Goal: Task Accomplishment & Management: Complete application form

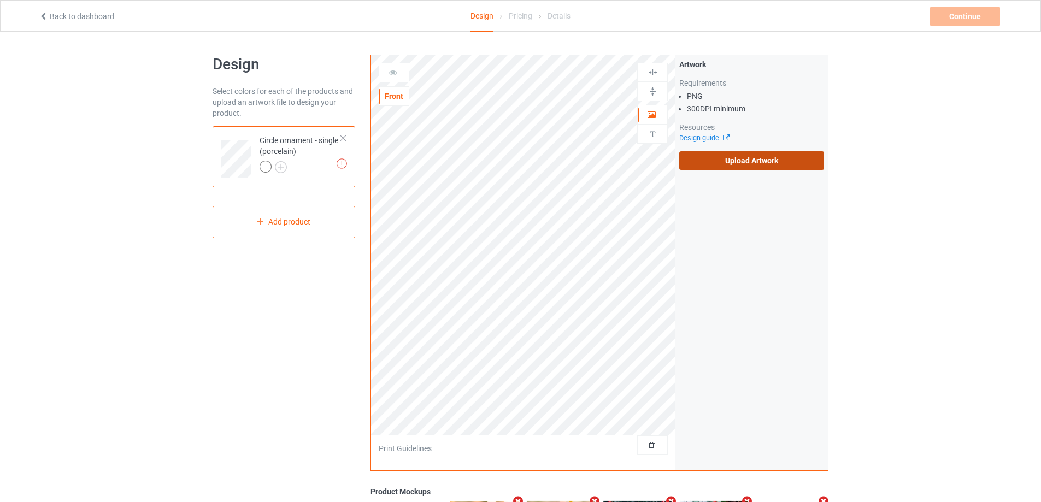
click at [766, 162] on label "Upload Artwork" at bounding box center [751, 160] width 145 height 19
click at [0, 0] on input "Upload Artwork" at bounding box center [0, 0] width 0 height 0
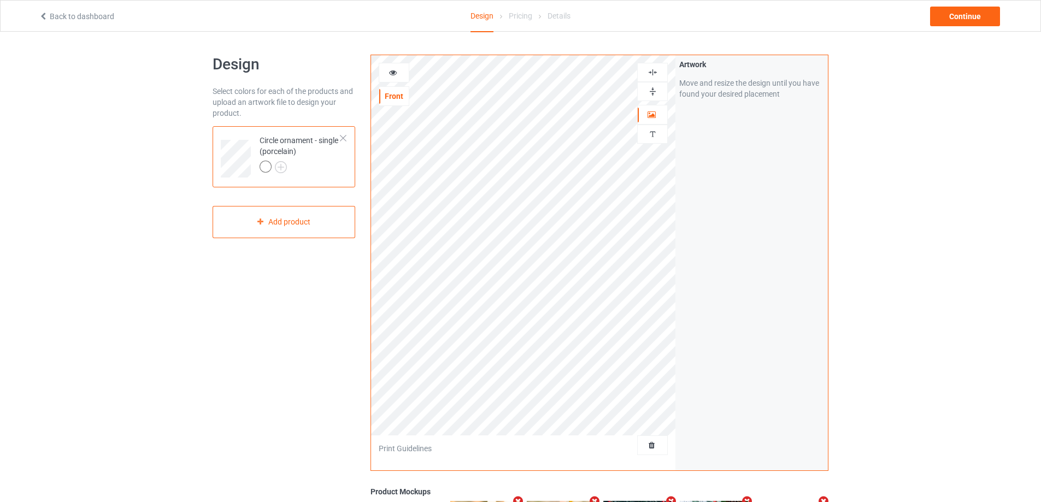
click at [651, 96] on img at bounding box center [653, 91] width 10 height 10
click at [653, 73] on img at bounding box center [653, 72] width 10 height 10
click at [652, 95] on img at bounding box center [653, 91] width 10 height 10
click at [653, 73] on img at bounding box center [653, 72] width 10 height 10
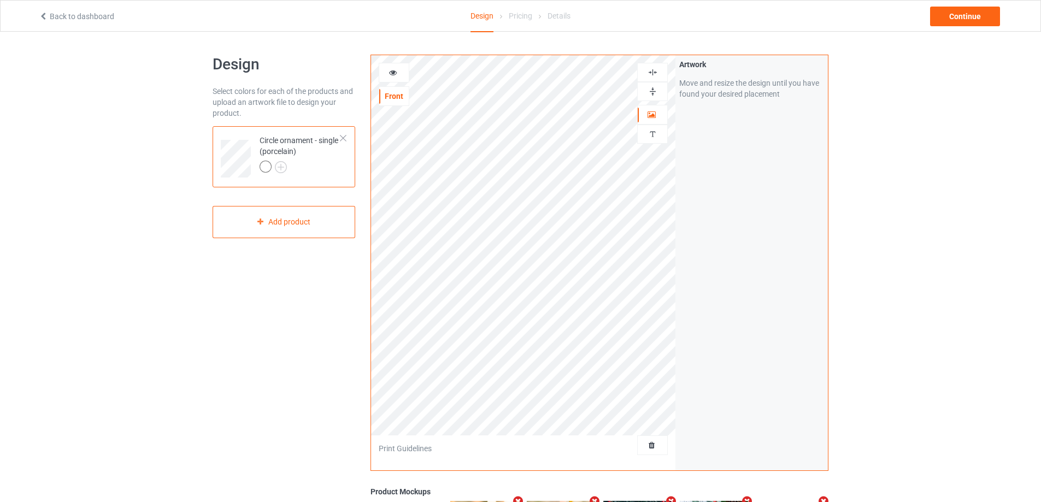
drag, startPoint x: 653, startPoint y: 91, endPoint x: 657, endPoint y: 80, distance: 11.4
click at [653, 91] on img at bounding box center [653, 91] width 10 height 10
click at [657, 73] on img at bounding box center [653, 72] width 10 height 10
click at [650, 90] on img at bounding box center [653, 91] width 10 height 10
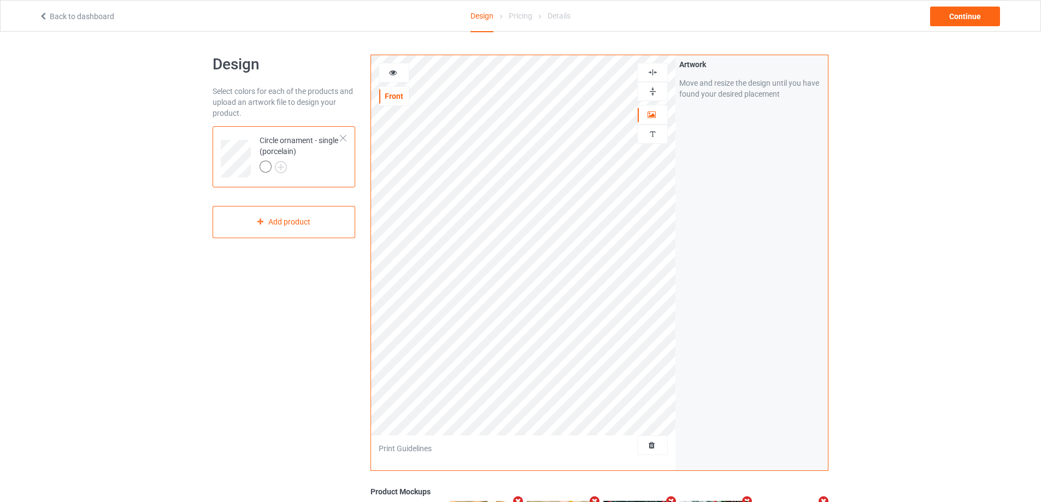
click at [653, 75] on img at bounding box center [653, 72] width 10 height 10
click at [659, 135] on div at bounding box center [653, 134] width 30 height 10
click at [744, 85] on div "Add text" at bounding box center [751, 84] width 145 height 20
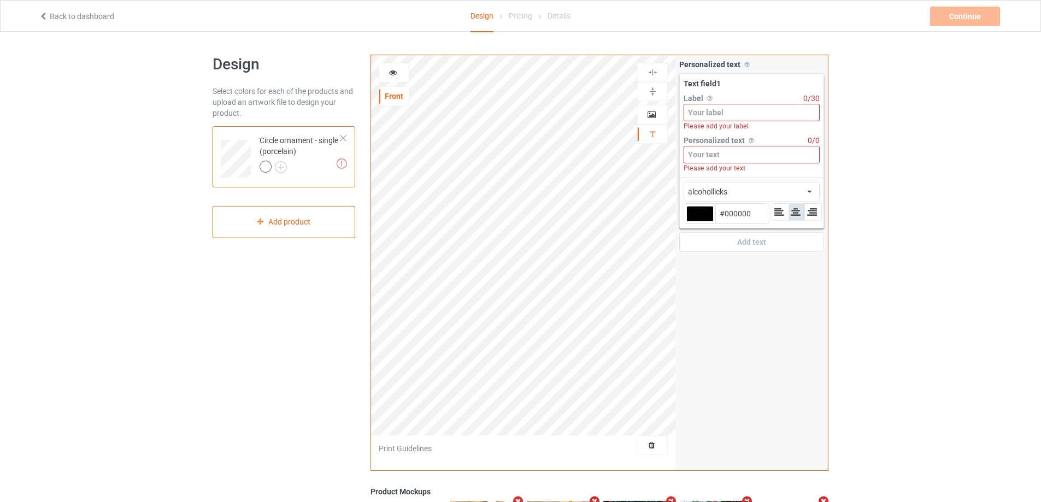
click at [737, 112] on input at bounding box center [752, 112] width 136 height 17
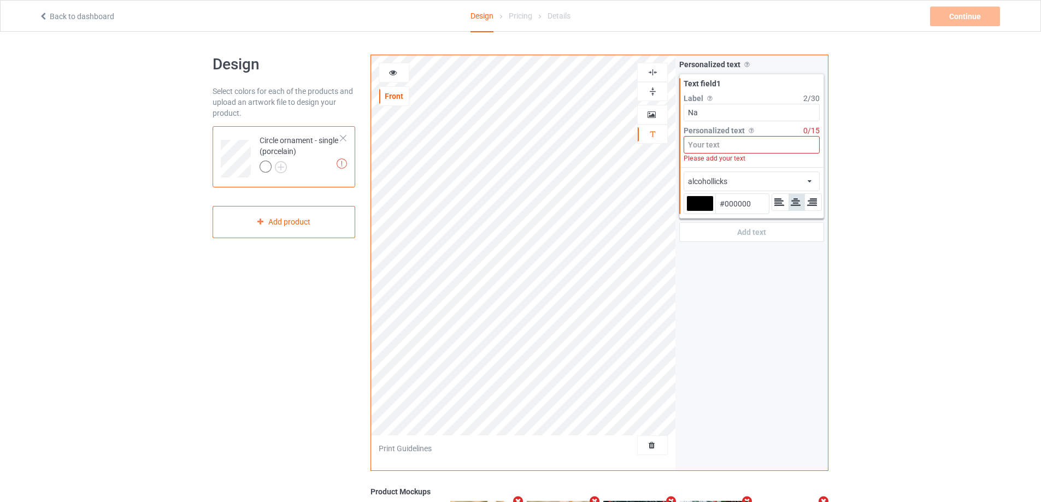
type input "N"
type input "Year 1"
click at [704, 143] on input at bounding box center [752, 144] width 136 height 17
click at [696, 198] on div at bounding box center [700, 204] width 27 height 16
click at [696, 212] on input "#000000" at bounding box center [700, 219] width 27 height 15
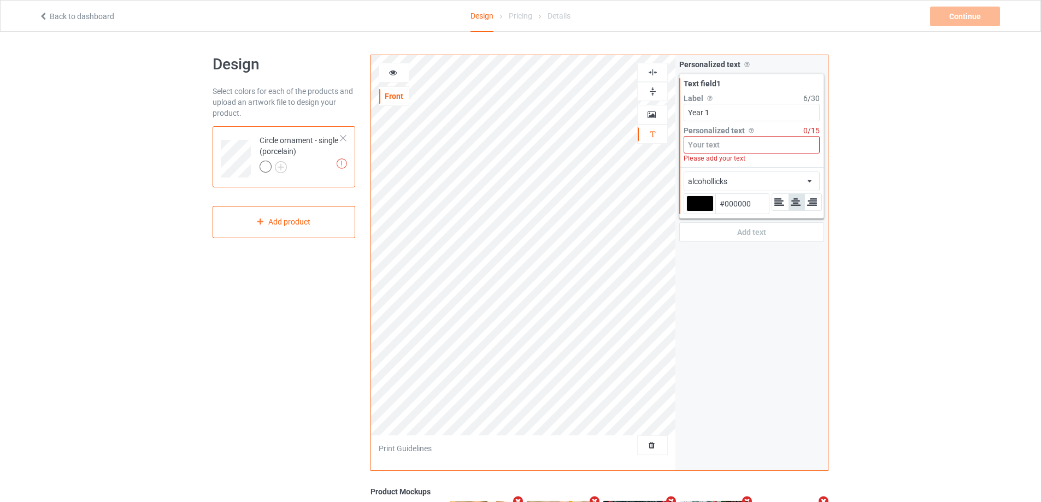
type input "#a01e06"
type input "#A01E06"
click at [706, 146] on input at bounding box center [752, 144] width 136 height 17
type input "#a01e06"
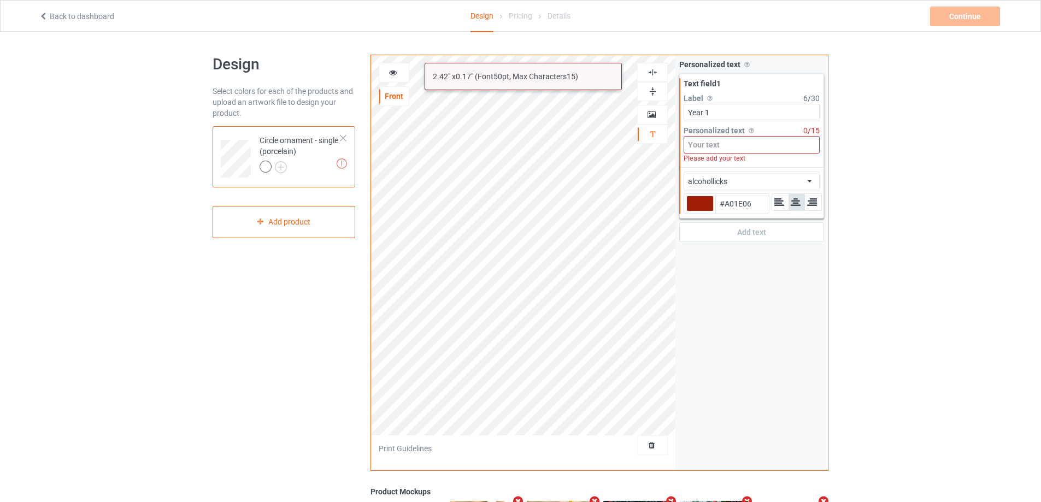
type input "2"
type input "#a01e06"
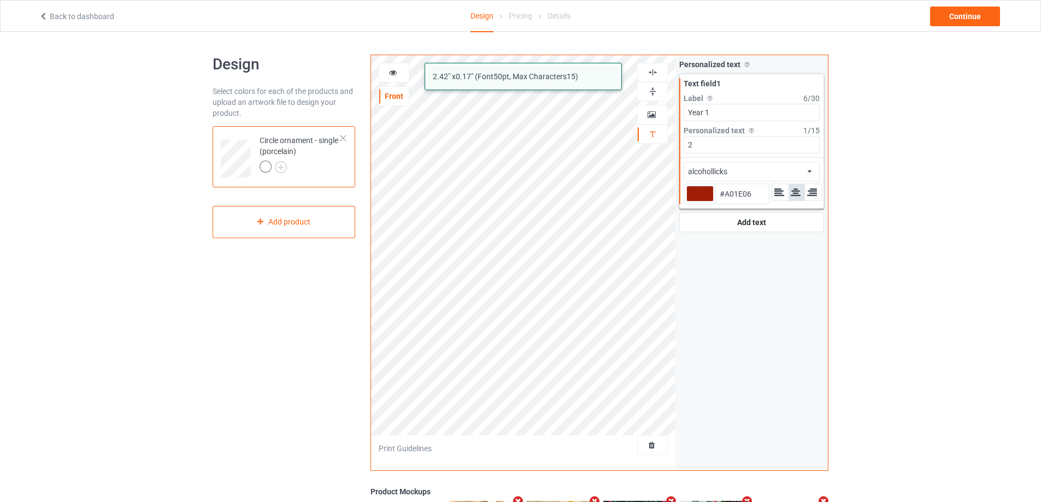
type input "20"
type input "#a01e06"
type input "201"
type input "#a01e06"
type input "2010"
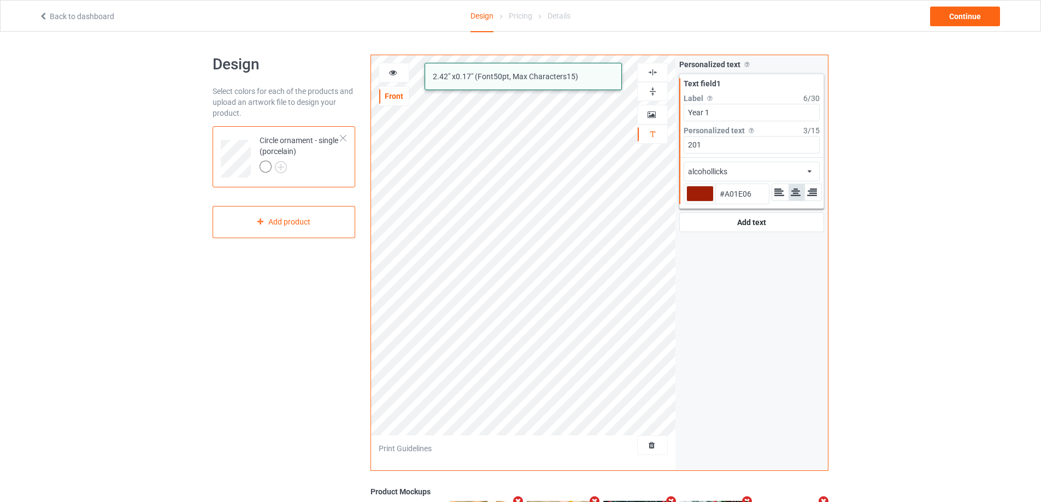
type input "#a01e06"
type input "2010"
click at [750, 173] on div "alcohollicks african airstream aladdin alcohollicks [PERSON_NAME] almontesnow a…" at bounding box center [752, 172] width 136 height 20
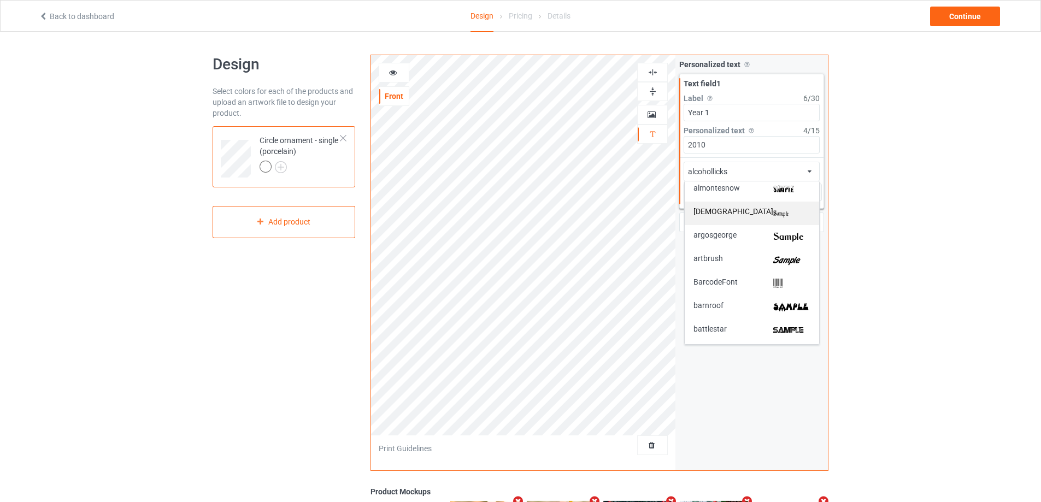
scroll to position [164, 0]
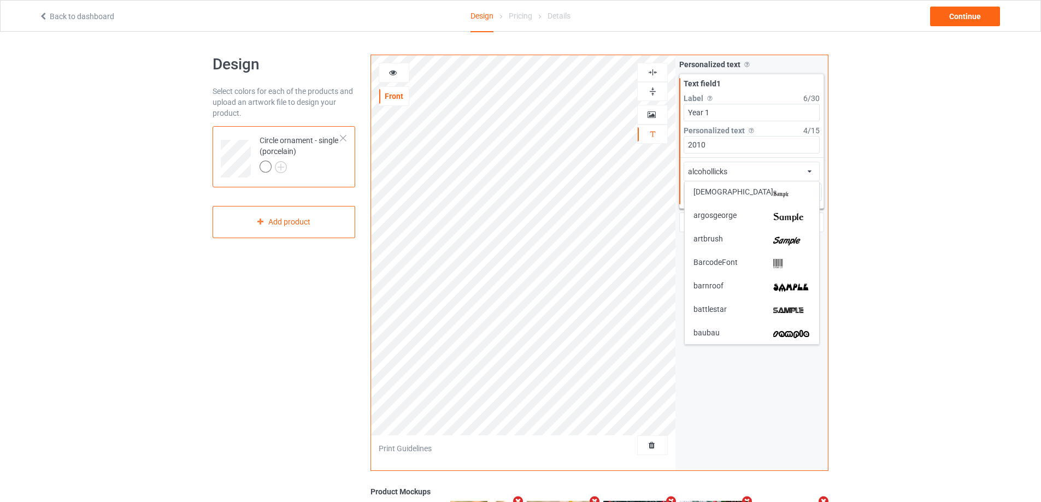
click at [775, 243] on img at bounding box center [792, 240] width 37 height 11
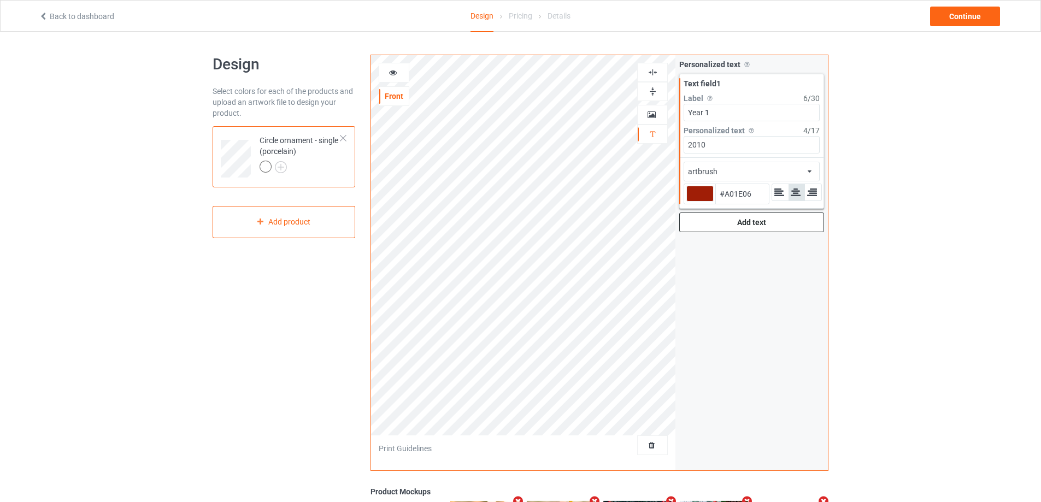
click at [724, 220] on div "Add text" at bounding box center [751, 223] width 145 height 20
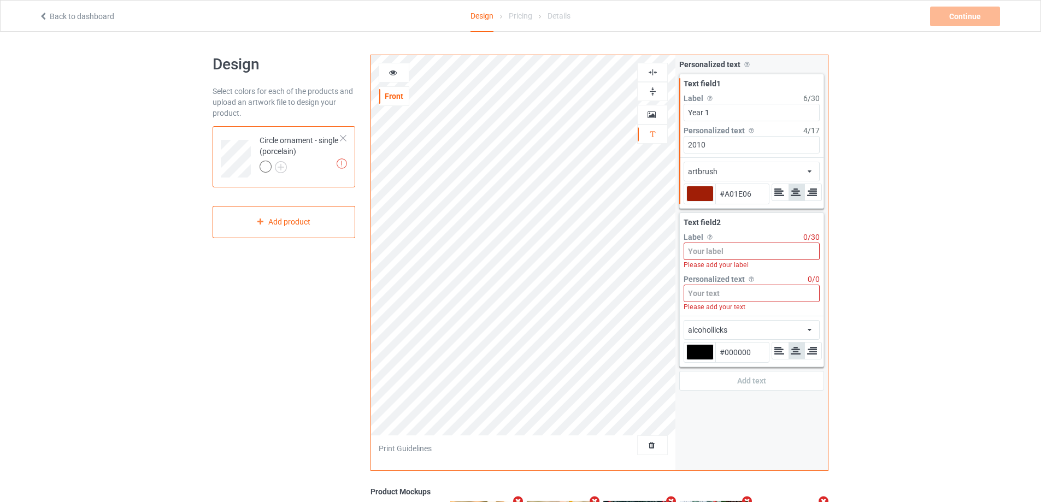
click at [749, 247] on input at bounding box center [752, 251] width 136 height 17
type input "#a01e06"
type input "Y"
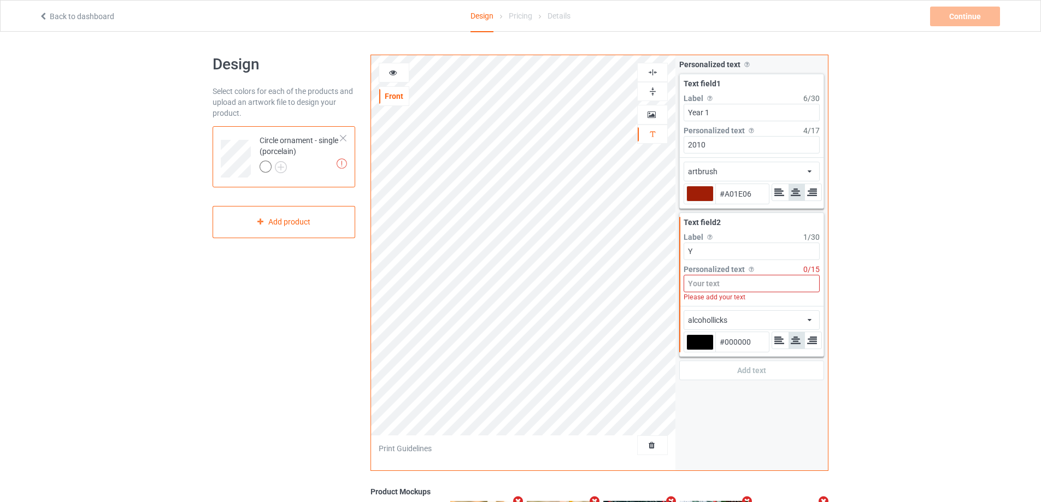
type input "#a01e06"
type input "Ye"
type input "#a01e06"
type input "Yea"
type input "#a01e06"
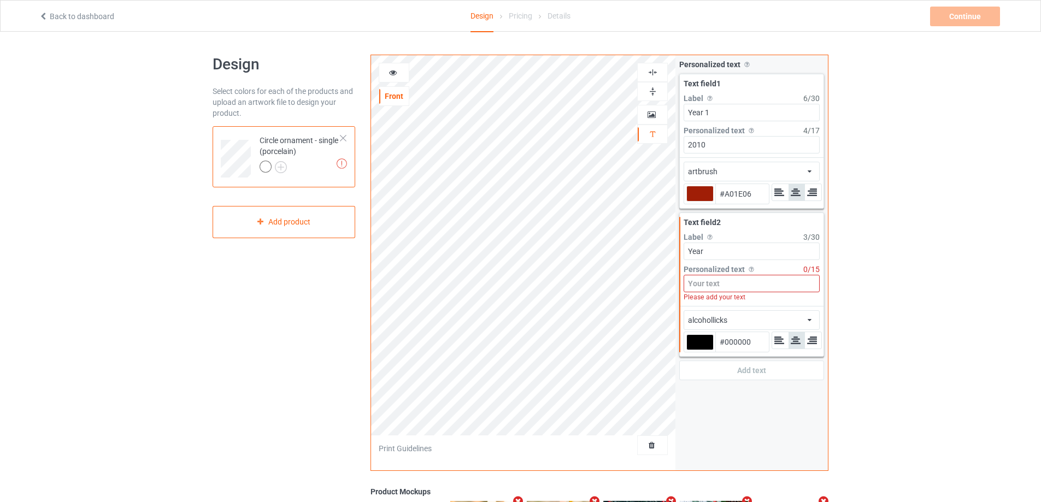
type input "Year"
type input "#a01e06"
type input "Year 2"
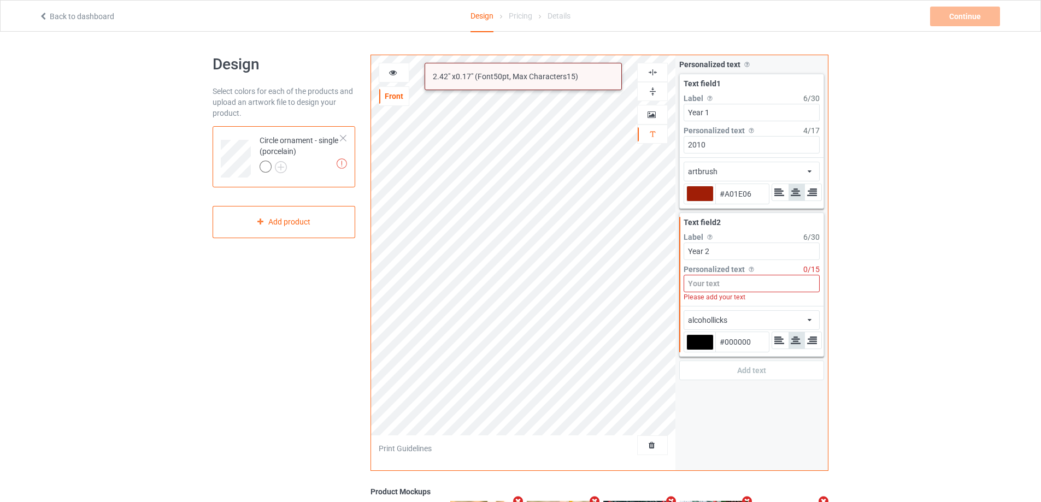
click at [745, 280] on input at bounding box center [752, 283] width 136 height 17
type input "#a01e06"
type input "2"
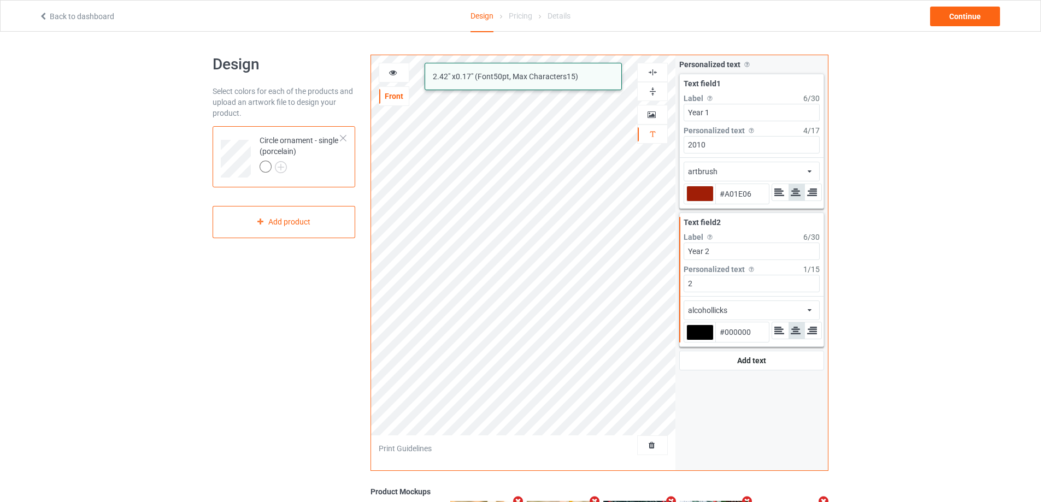
type input "#a01e06"
type input "20"
type input "#a01e06"
type input "201"
type input "#a01e06"
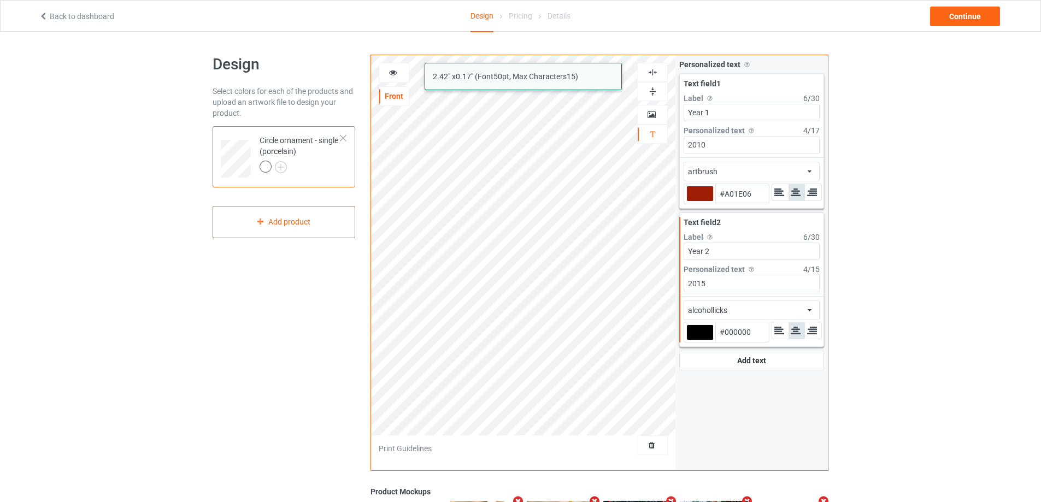
type input "2015"
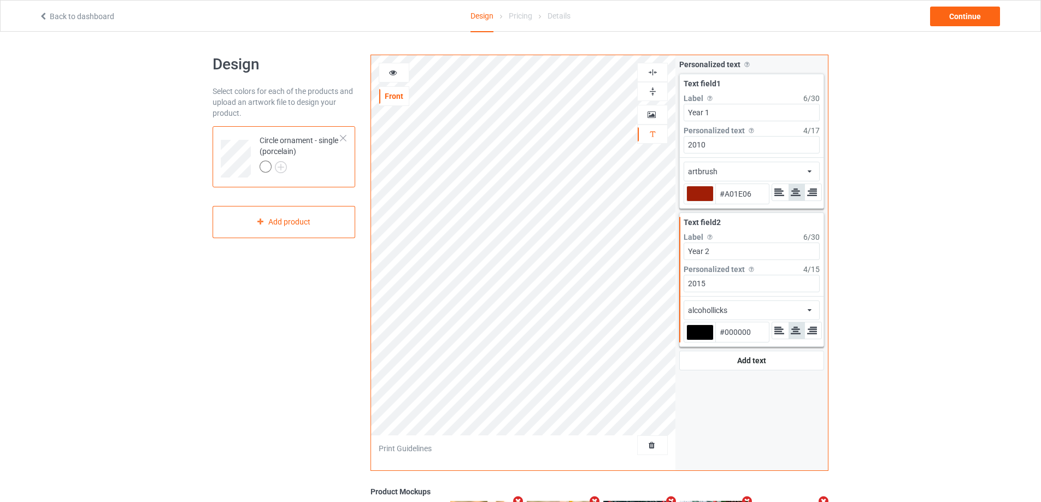
click at [775, 309] on div "alcohollicks african airstream aladdin alcohollicks [PERSON_NAME] almontesnow a…" at bounding box center [752, 311] width 136 height 20
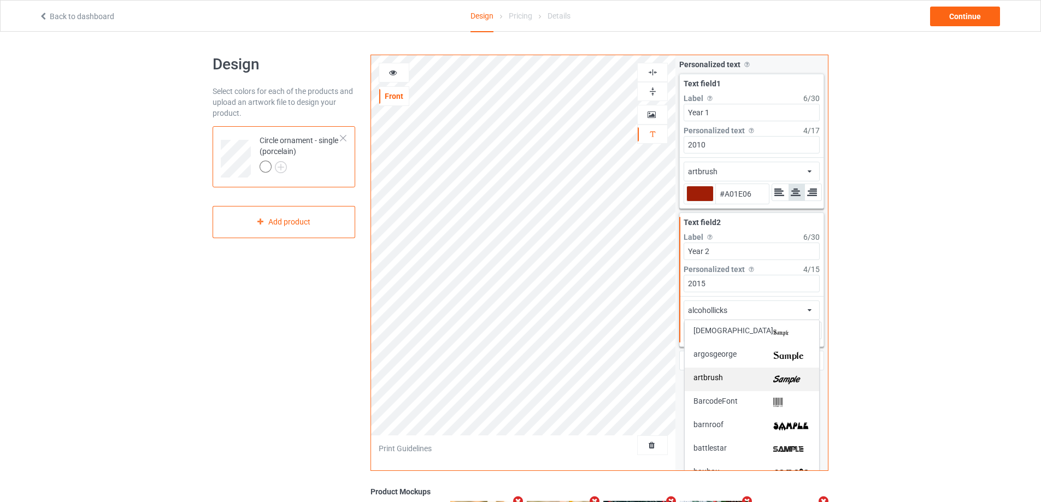
click at [789, 373] on div "artbrush" at bounding box center [752, 380] width 134 height 24
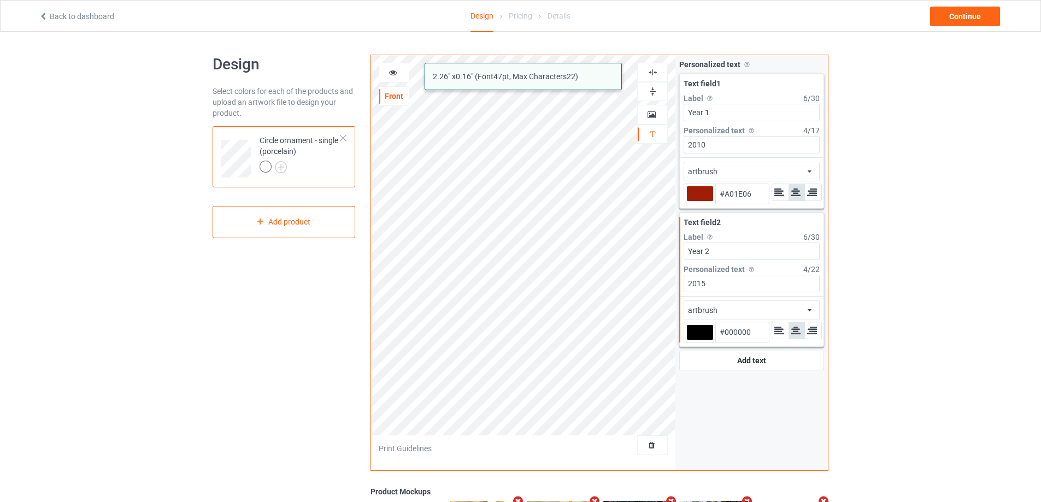
click at [699, 194] on div at bounding box center [700, 194] width 27 height 16
click at [699, 202] on input "#a01e06" at bounding box center [700, 209] width 27 height 15
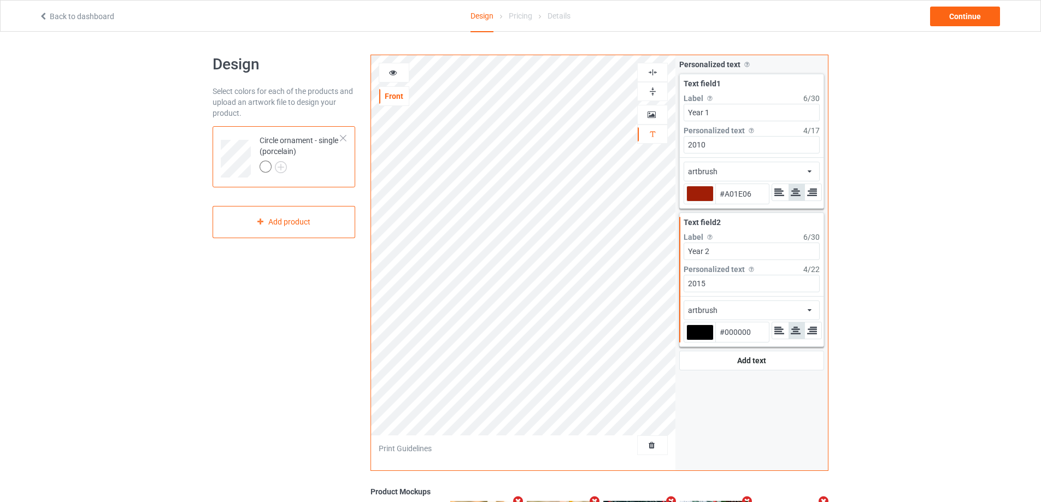
click at [699, 335] on div at bounding box center [700, 333] width 27 height 16
click at [699, 341] on input "#000000" at bounding box center [700, 348] width 27 height 15
type input "#a01e06"
type input "#A01E06"
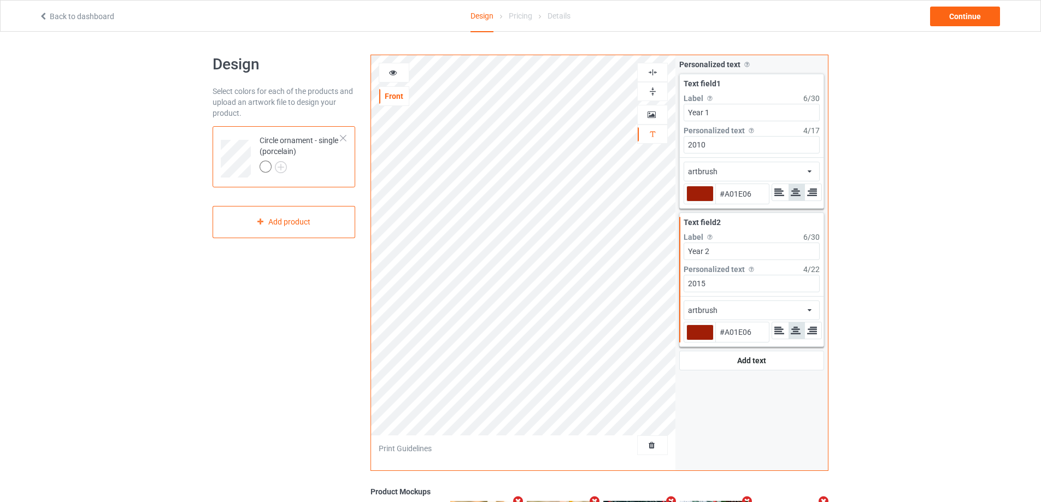
type input "#a01e06"
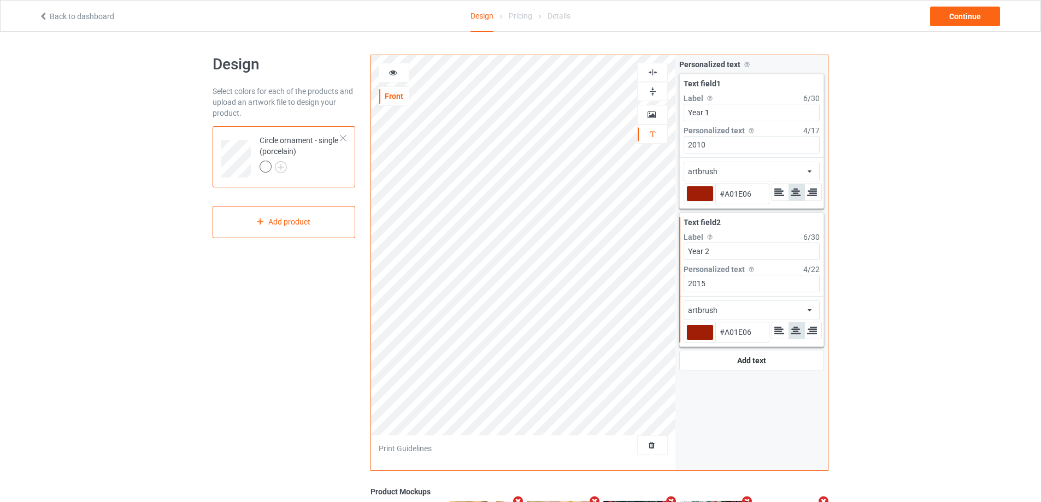
type input "#a01e06"
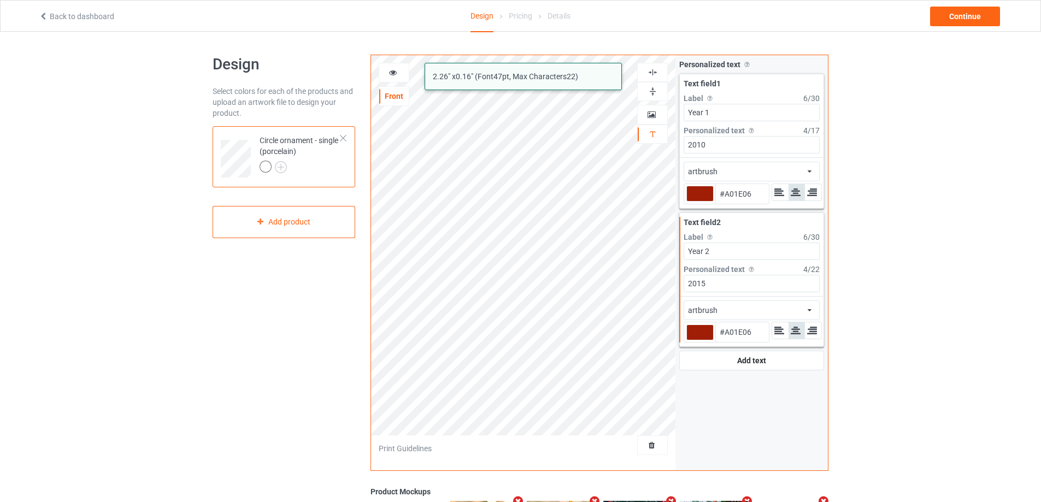
type input "#a01e06"
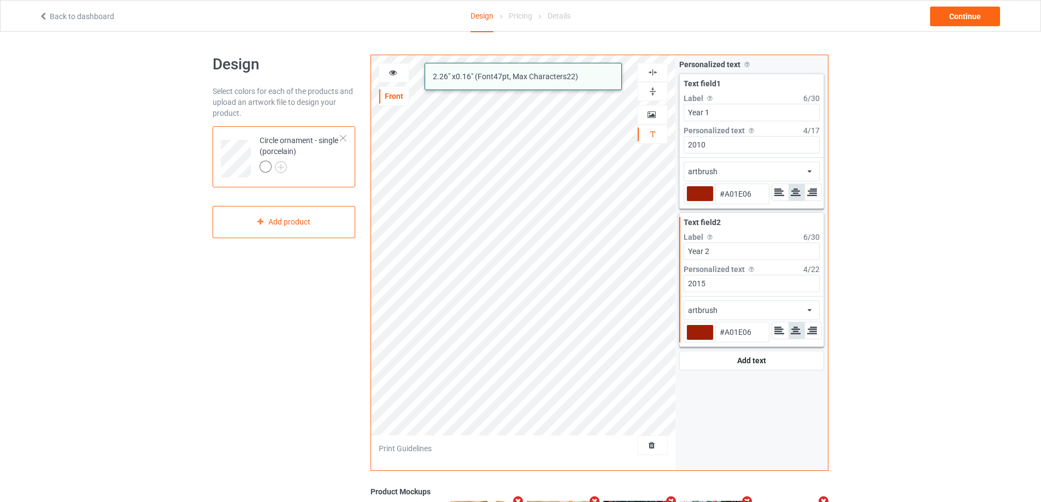
type input "#a01e06"
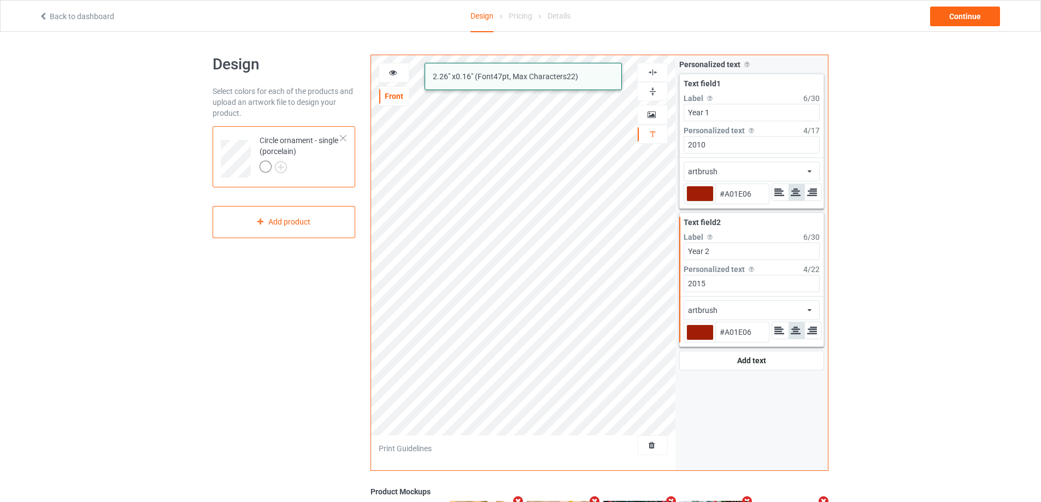
type input "#a01e06"
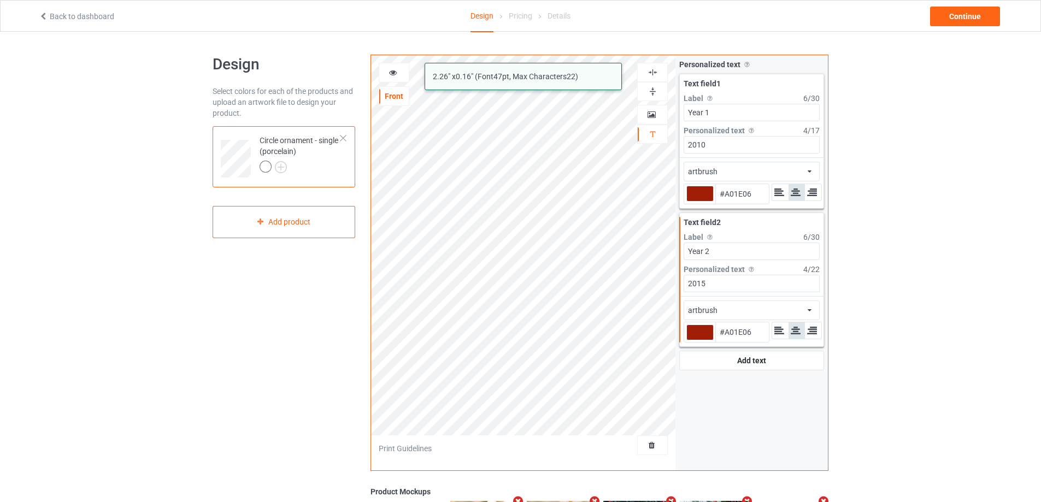
type input "#a01e06"
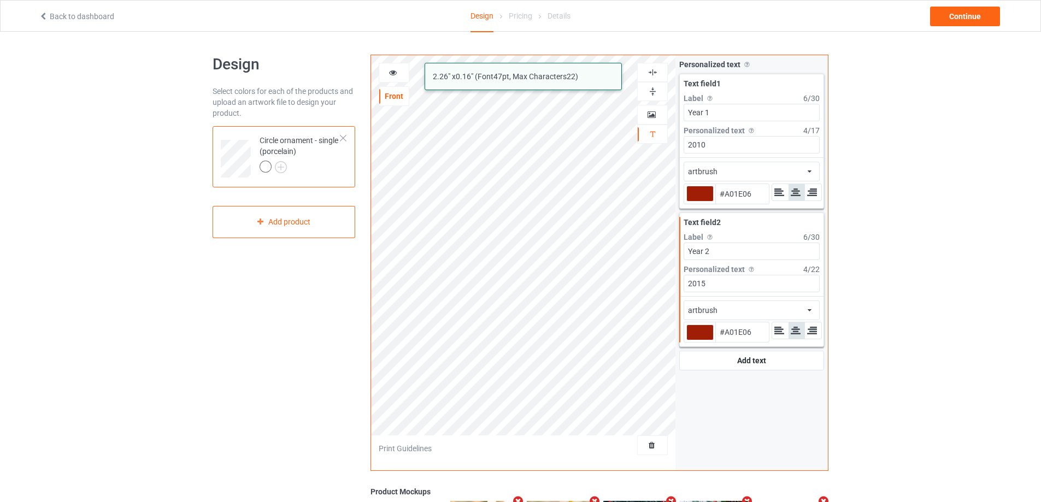
type input "#a01e06"
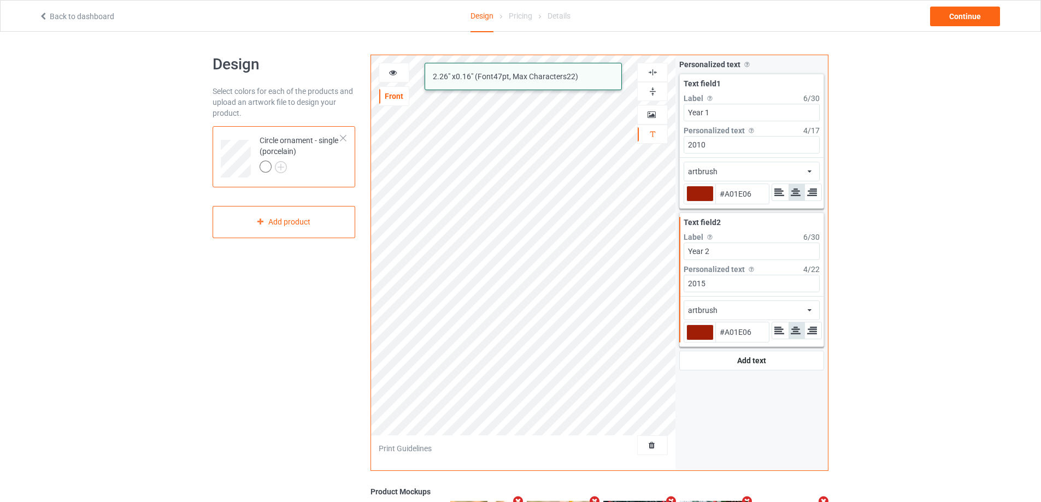
type input "#a01e06"
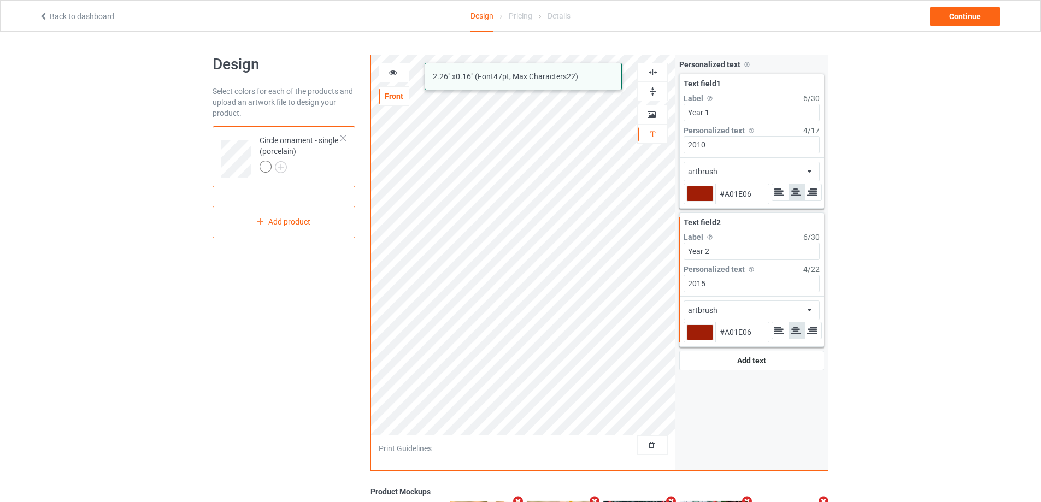
type input "#a01e06"
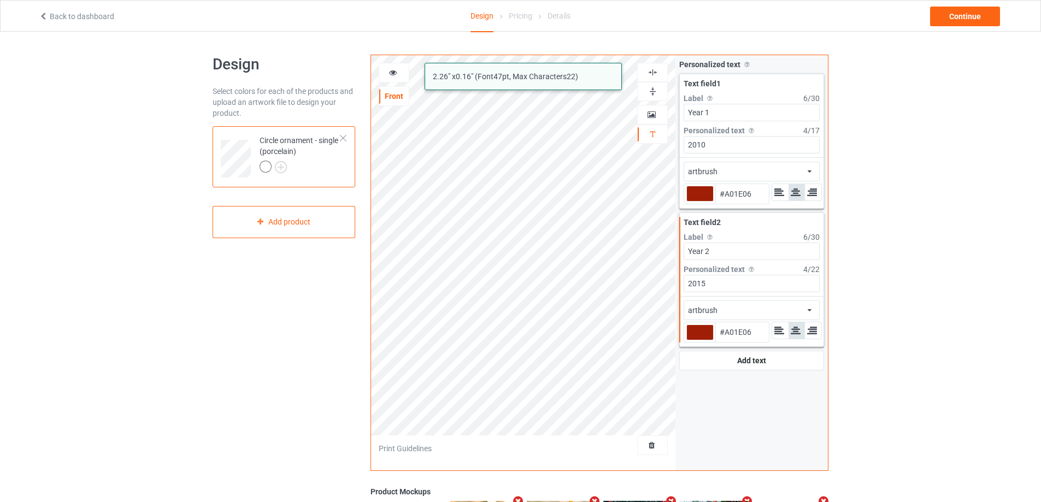
type input "#a01e06"
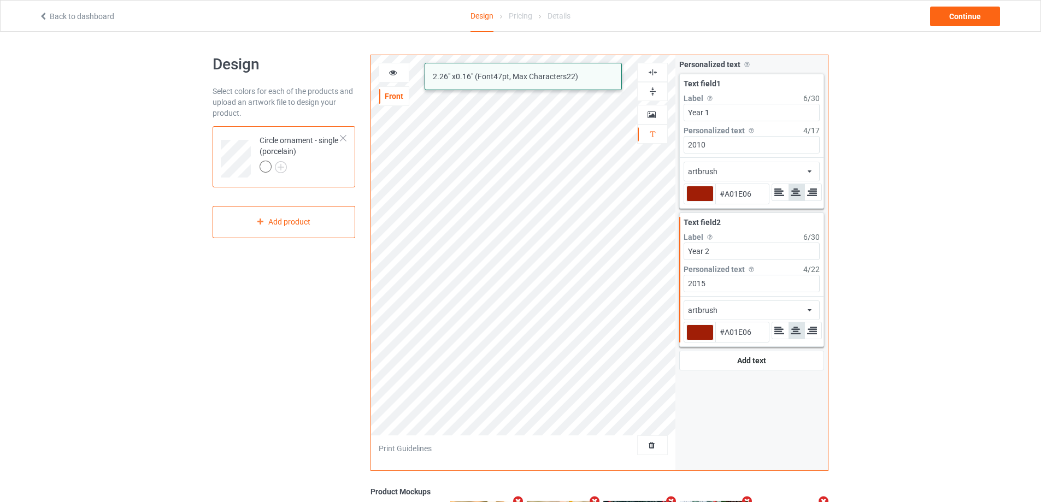
type input "#a01e06"
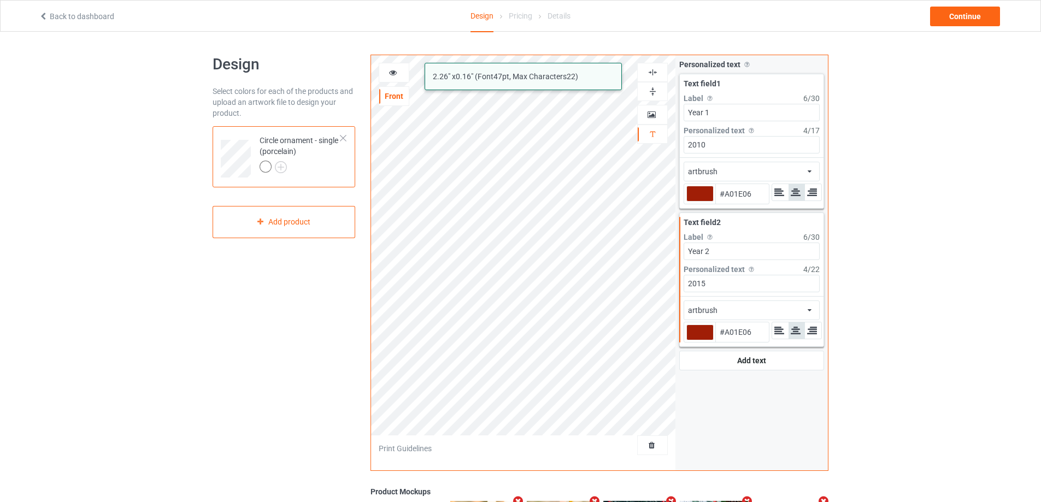
type input "#a01e06"
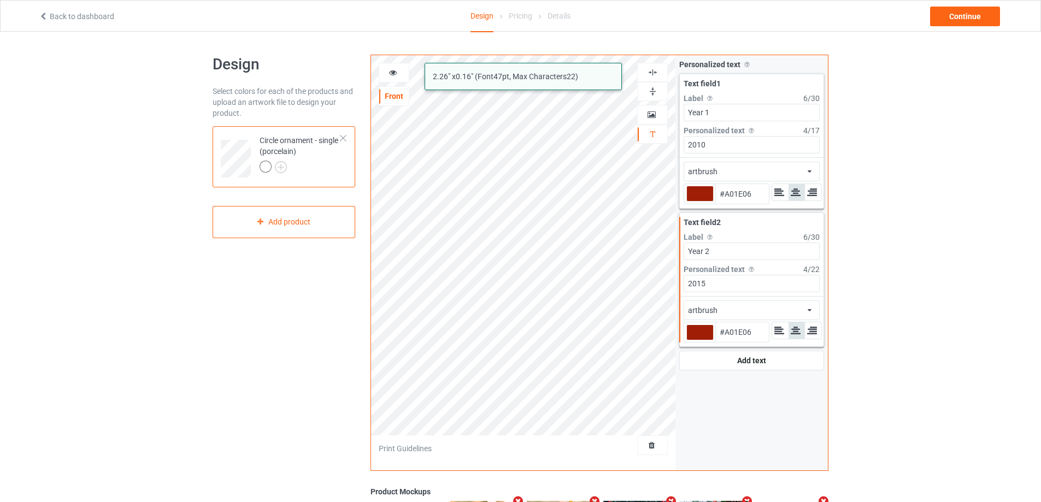
type input "#a01e06"
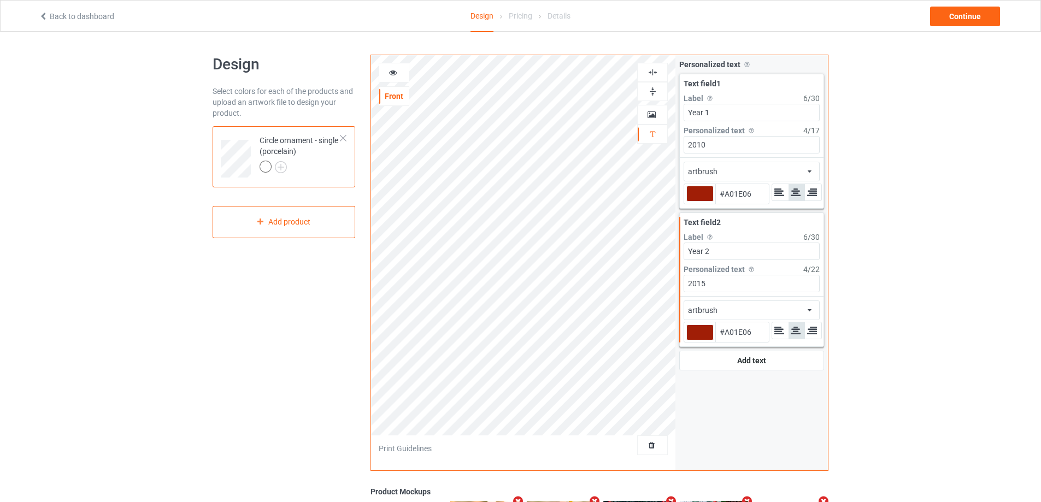
type input "#a01e06"
click at [394, 74] on icon at bounding box center [393, 71] width 9 height 8
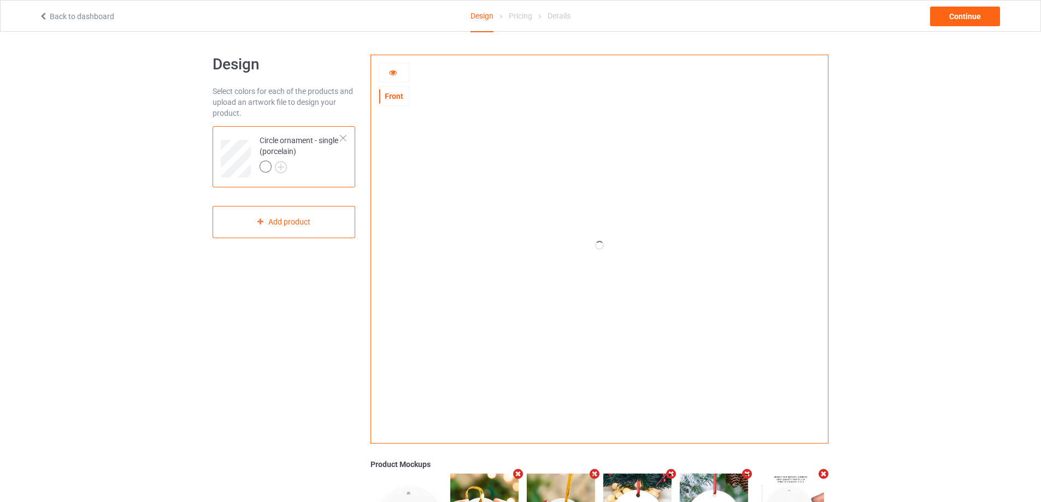
click at [389, 74] on icon at bounding box center [393, 71] width 9 height 8
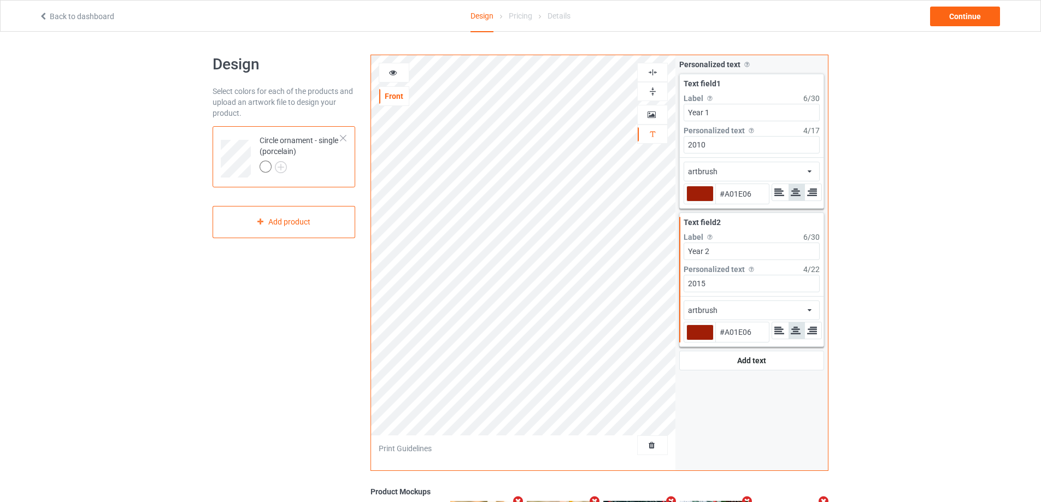
click at [392, 71] on icon at bounding box center [393, 71] width 9 height 8
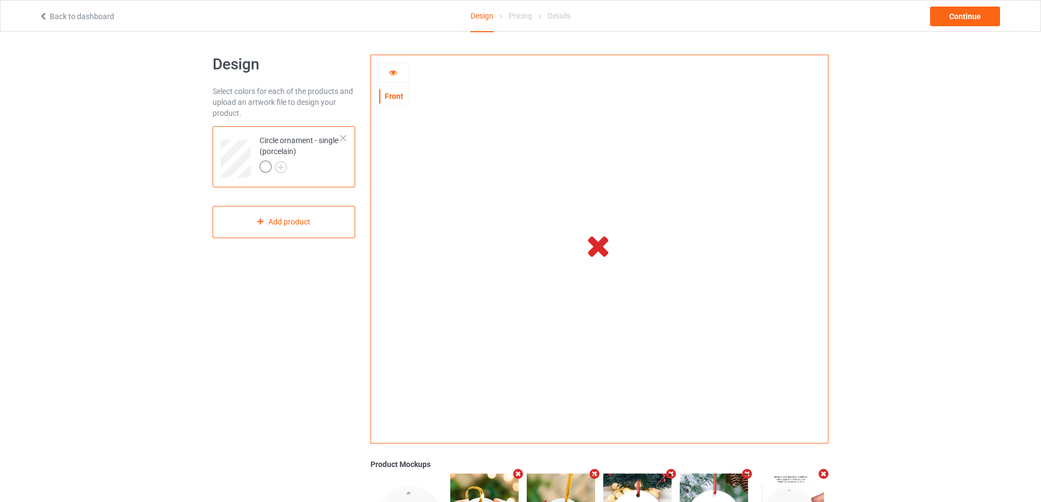
click at [392, 71] on icon at bounding box center [393, 71] width 9 height 8
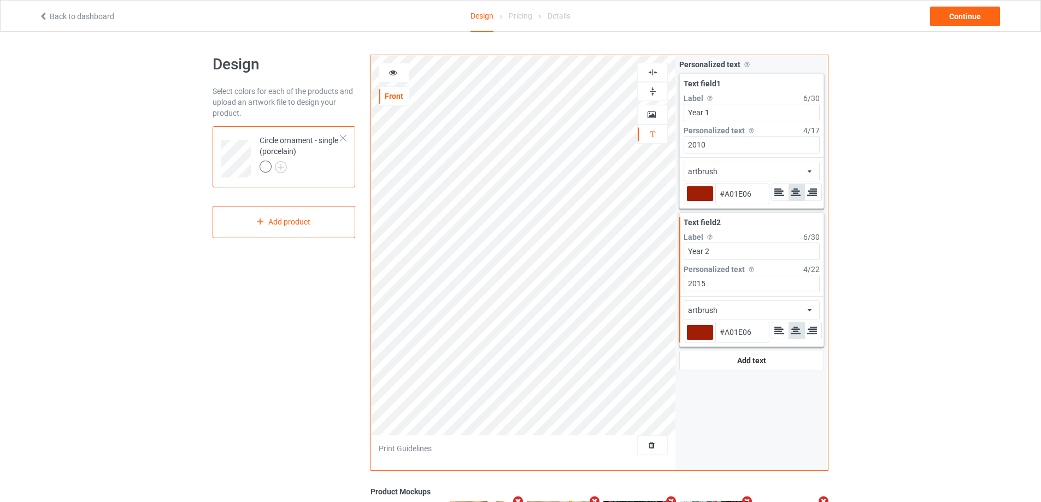
click at [392, 71] on icon at bounding box center [393, 71] width 9 height 8
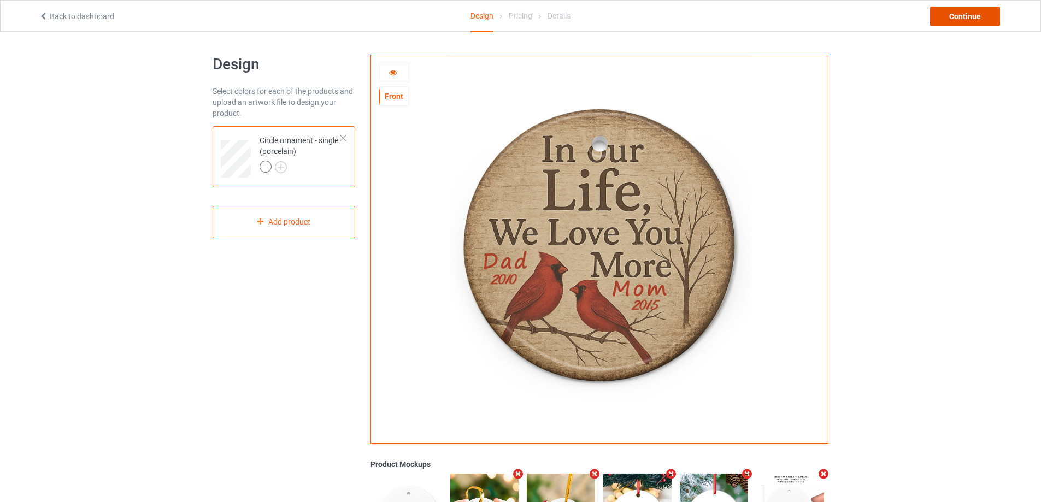
click at [948, 19] on div "Continue" at bounding box center [965, 17] width 70 height 20
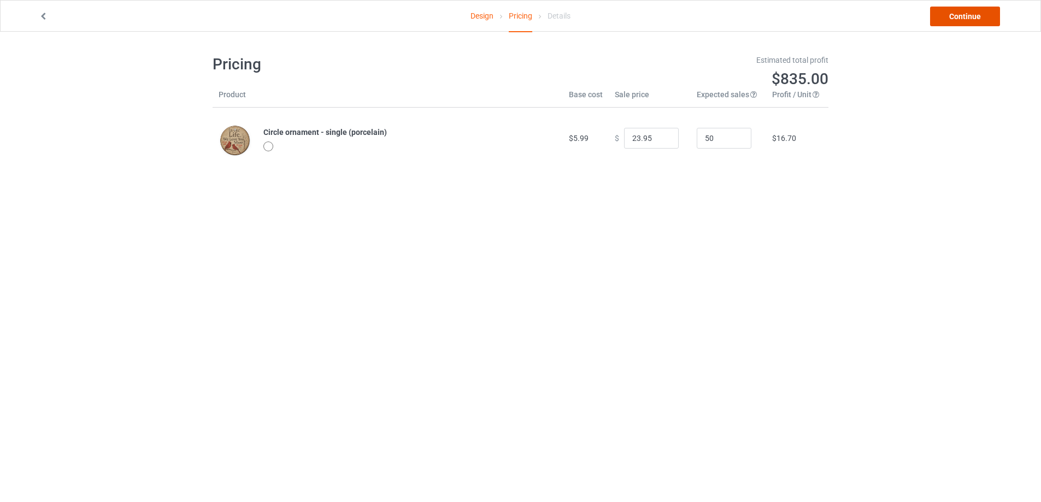
click at [945, 14] on link "Continue" at bounding box center [965, 17] width 70 height 20
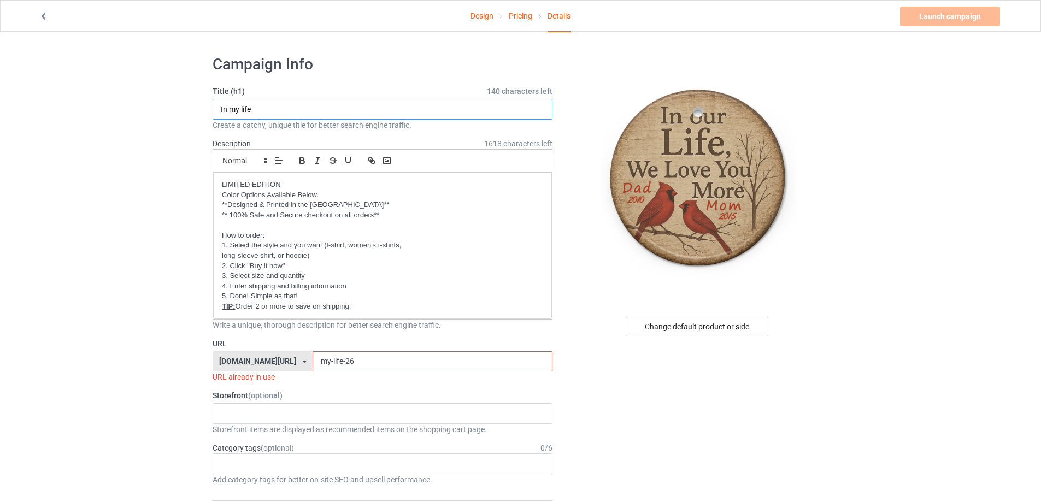
drag, startPoint x: 270, startPoint y: 109, endPoint x: 262, endPoint y: 108, distance: 7.2
click at [242, 106] on input "In my life" at bounding box center [383, 109] width 340 height 21
type input "I"
type input "In my life"
click at [353, 362] on input "my-life-26" at bounding box center [432, 361] width 239 height 21
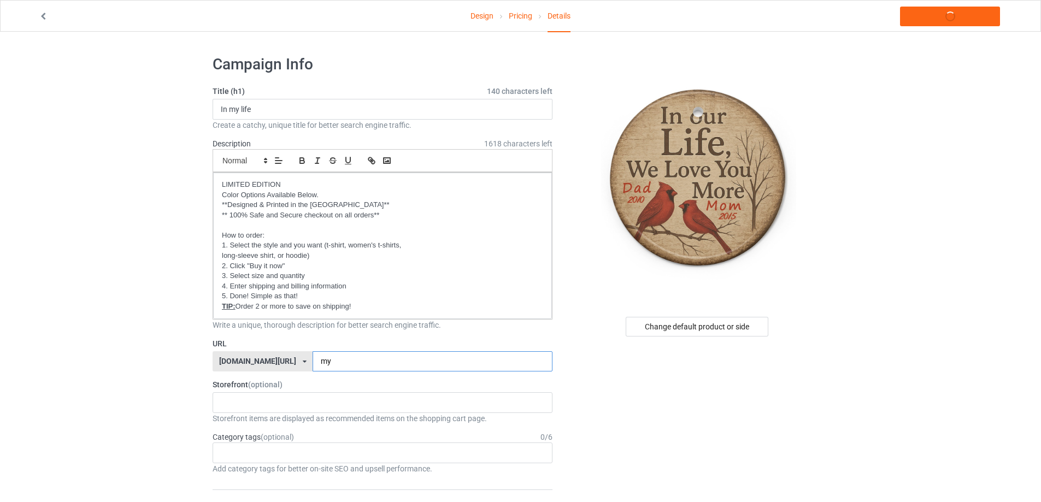
type input "m"
type input "life-2026"
click at [945, 20] on link "Launch campaign" at bounding box center [950, 17] width 100 height 20
